Goal: Task Accomplishment & Management: Manage account settings

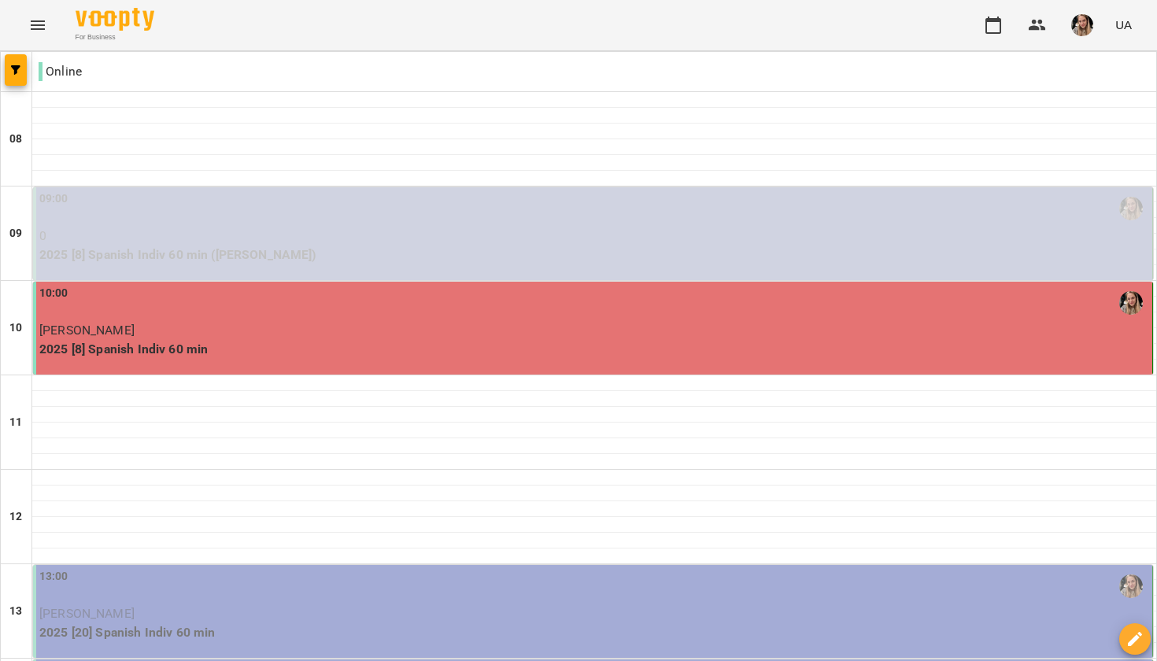
scroll to position [390, 0]
click at [179, 568] on div "13:00" at bounding box center [594, 586] width 1110 height 36
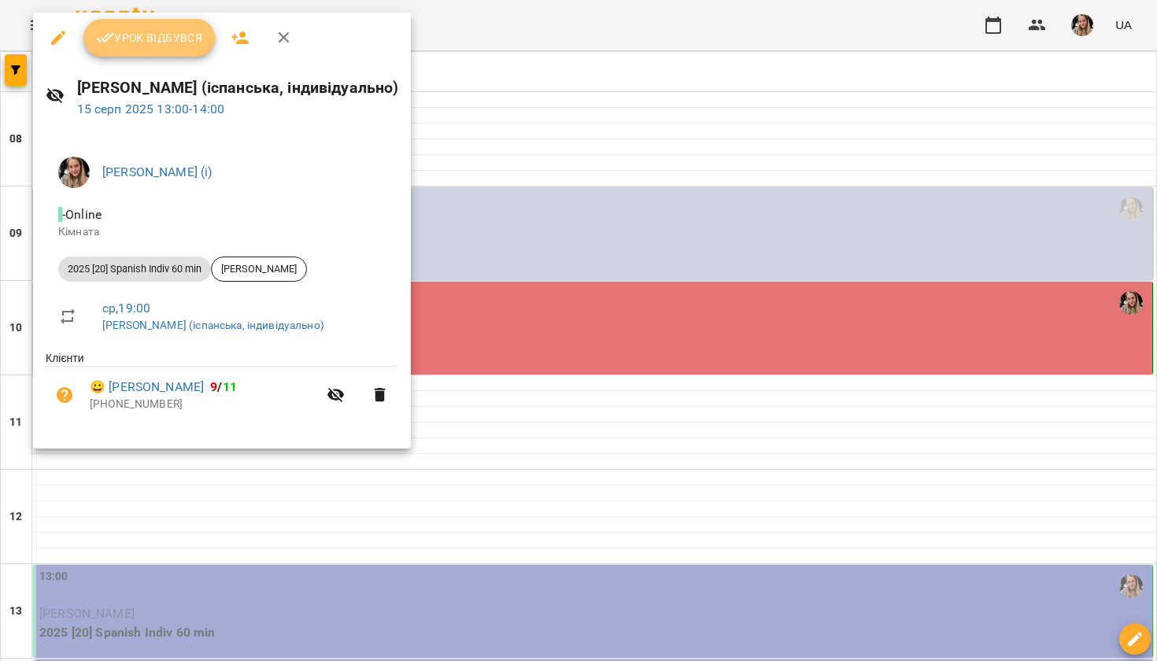
click at [146, 47] on button "Урок відбувся" at bounding box center [149, 38] width 132 height 38
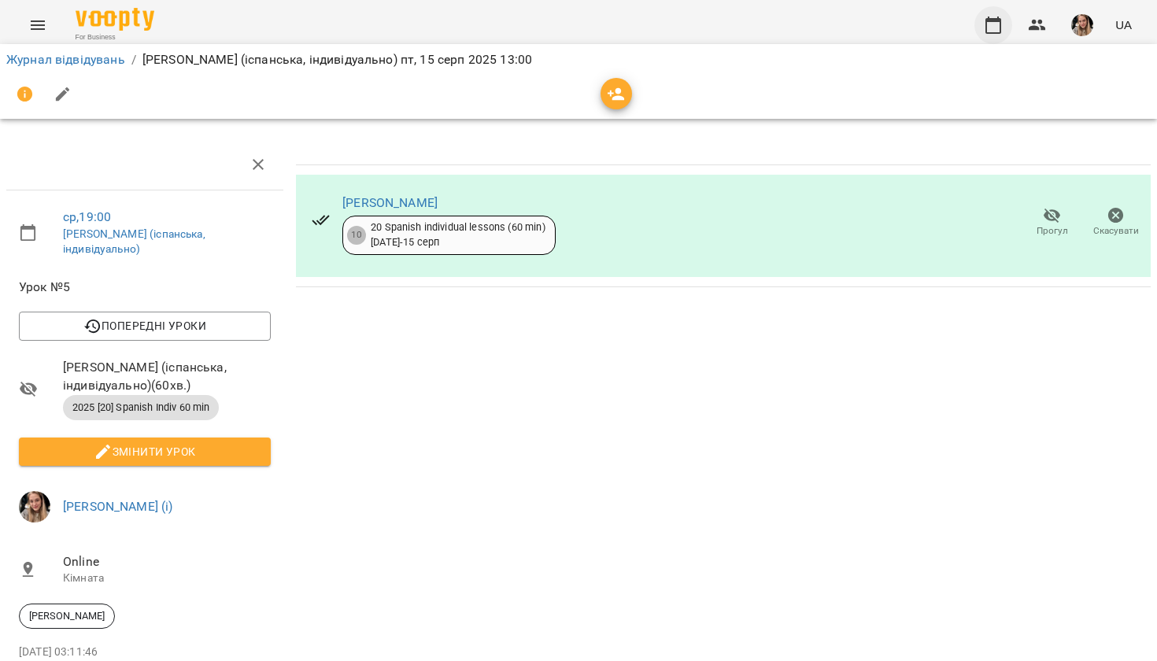
click at [1001, 30] on icon "button" at bounding box center [994, 25] width 16 height 17
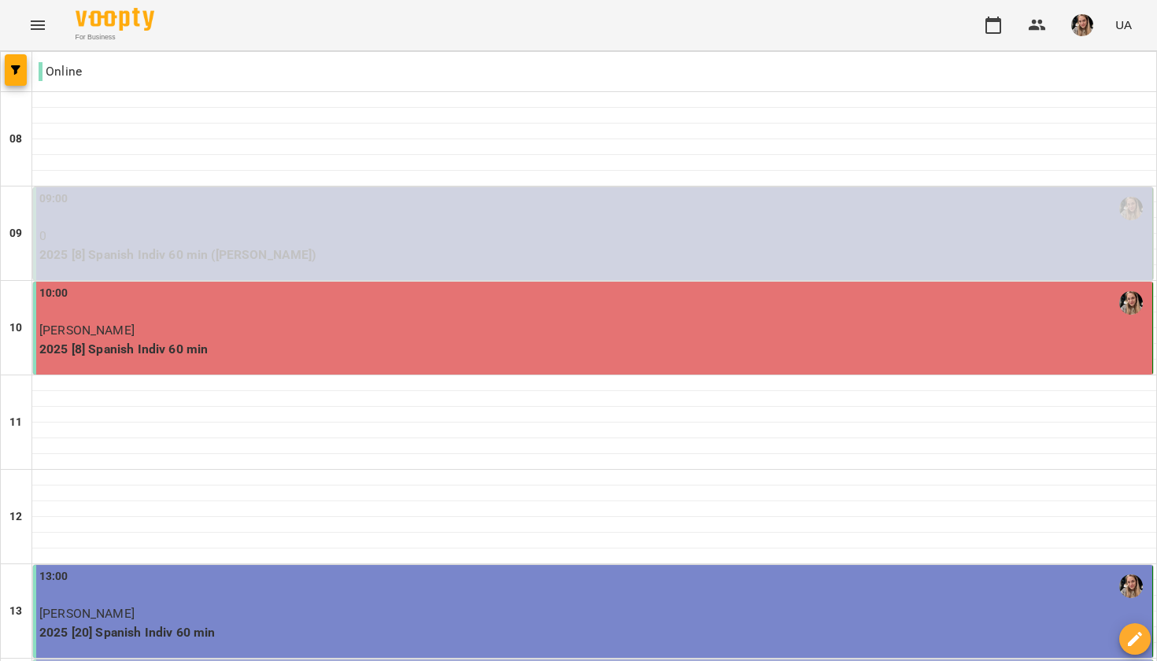
scroll to position [390, 0]
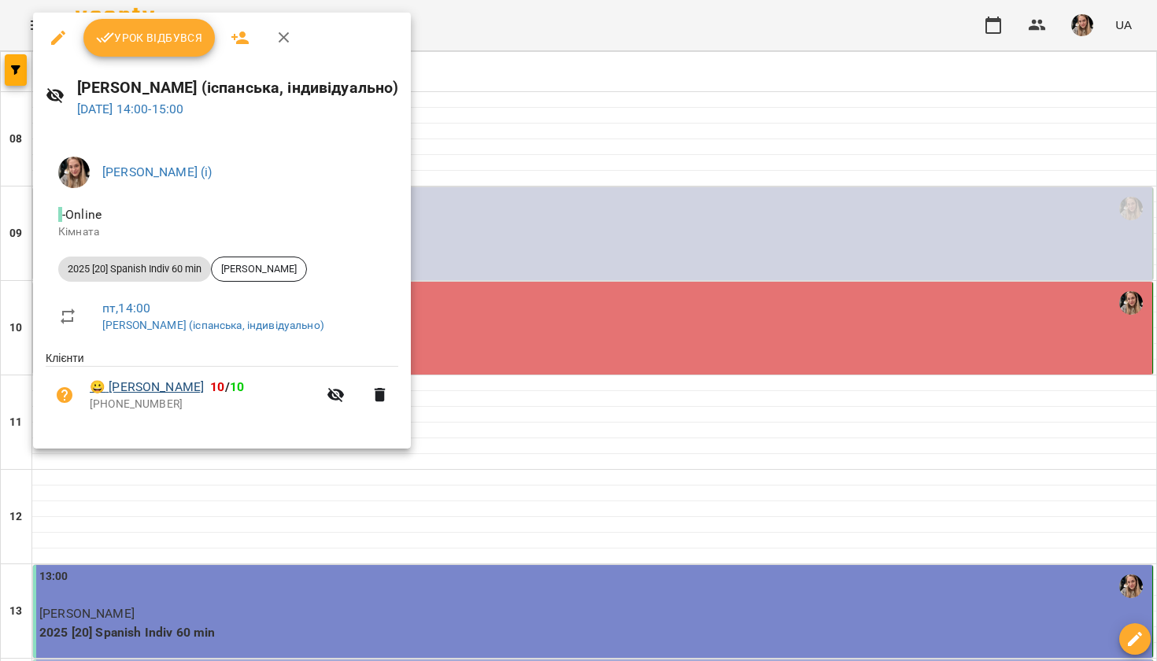
click at [169, 382] on link "😀 [PERSON_NAME]" at bounding box center [147, 387] width 114 height 19
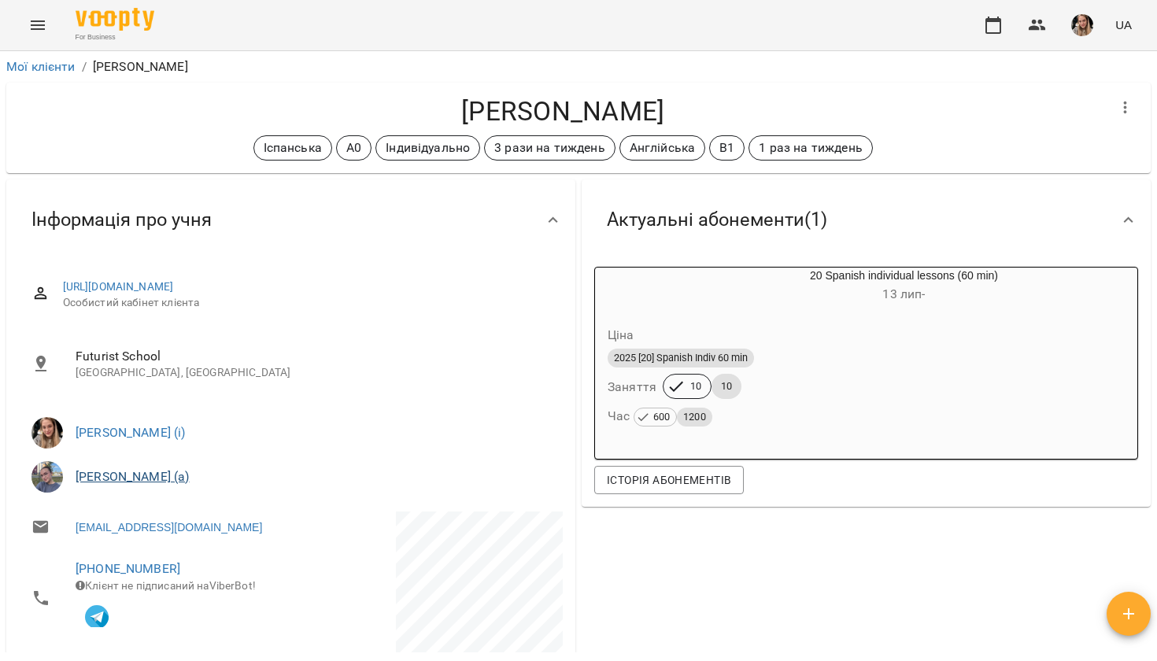
click at [108, 475] on link "[PERSON_NAME] (а)" at bounding box center [133, 476] width 114 height 15
